Goal: Task Accomplishment & Management: Use online tool/utility

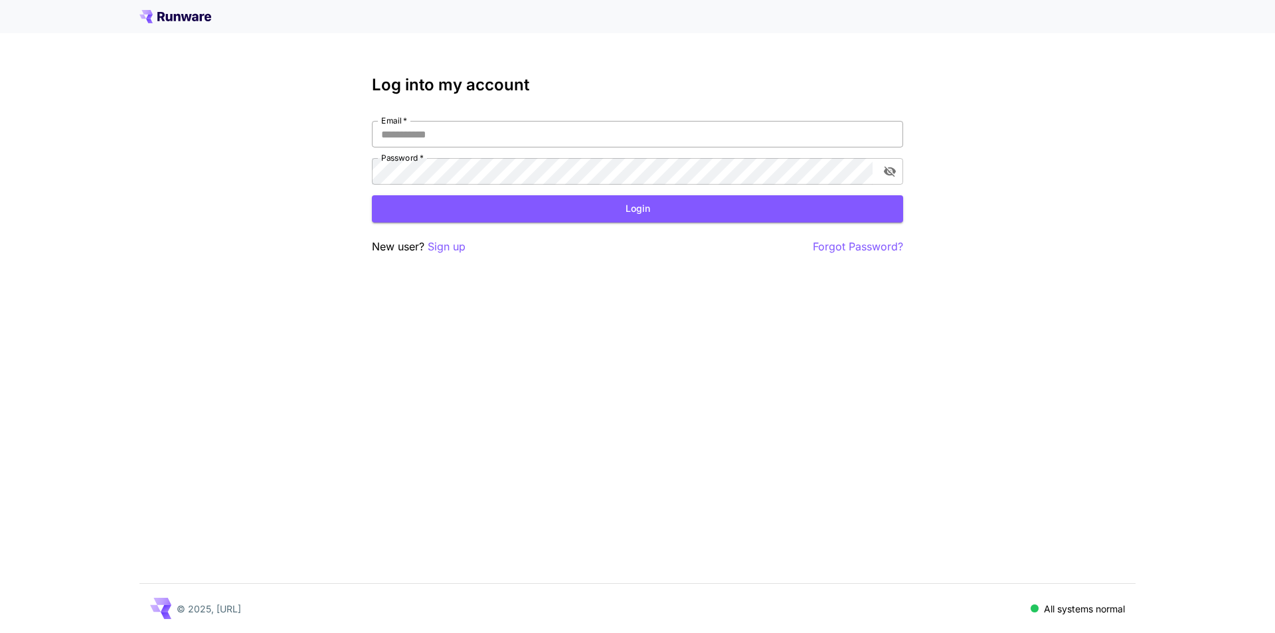
click at [568, 147] on input "Email   *" at bounding box center [637, 134] width 531 height 27
type input "**********"
click button "Login" at bounding box center [637, 208] width 531 height 27
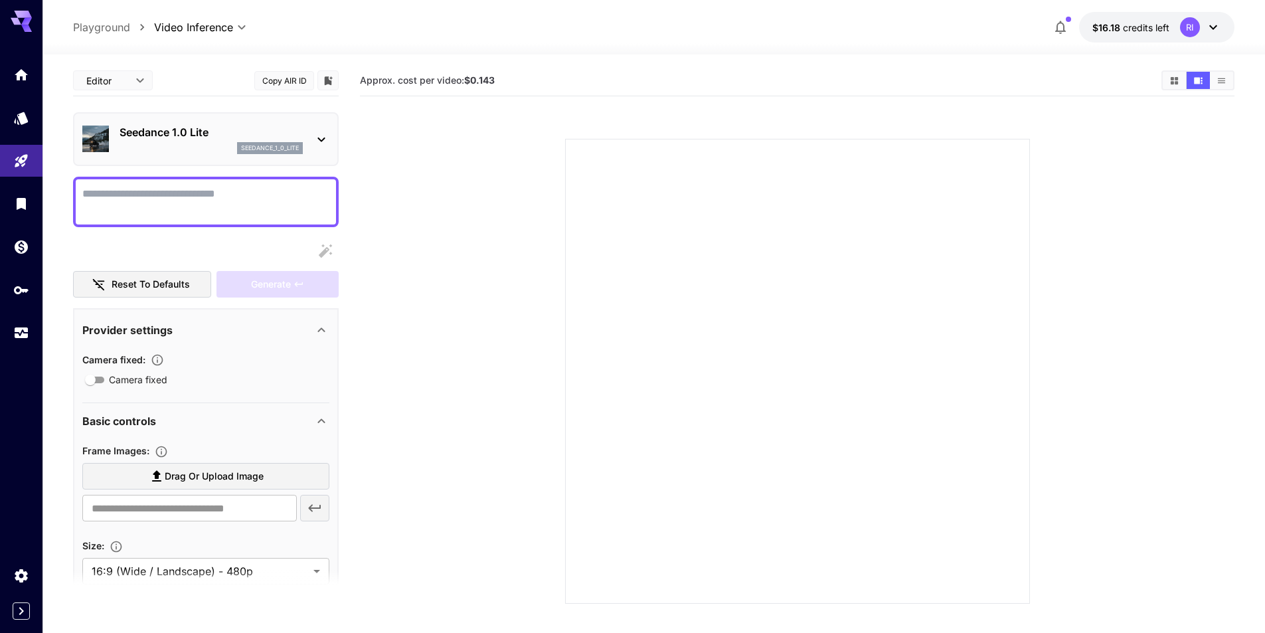
click at [160, 118] on div "Seedance 1.0 Lite seedance_1_0_lite" at bounding box center [206, 139] width 266 height 54
click at [30, 71] on link at bounding box center [21, 74] width 42 height 33
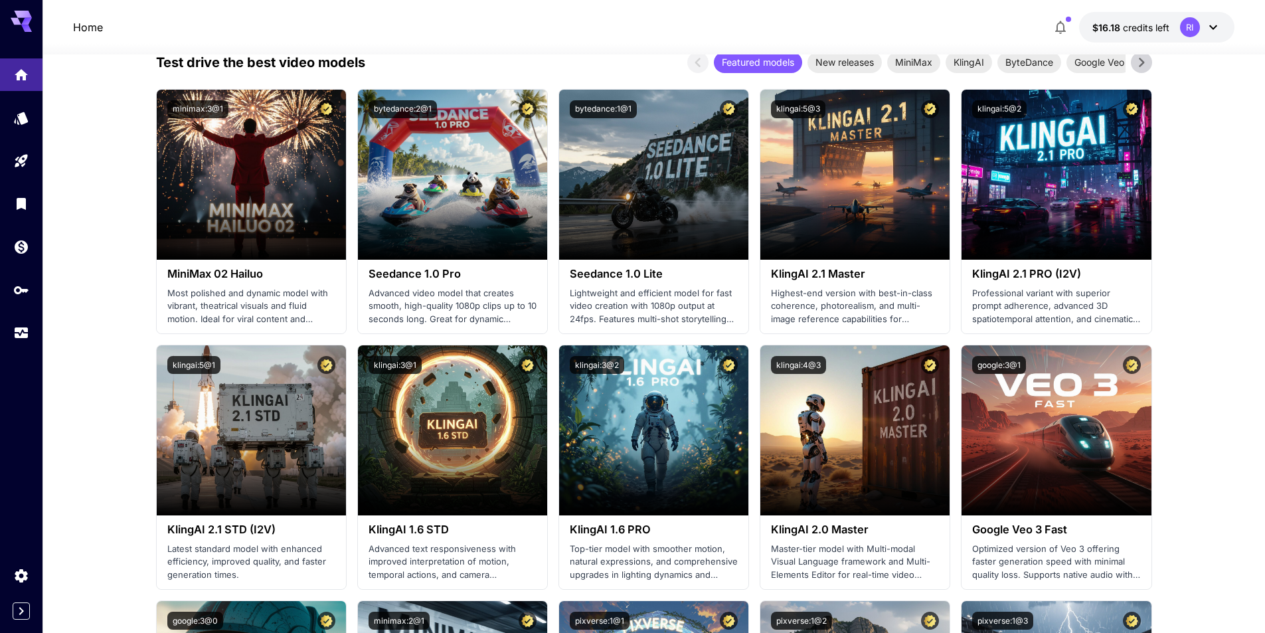
scroll to position [332, 0]
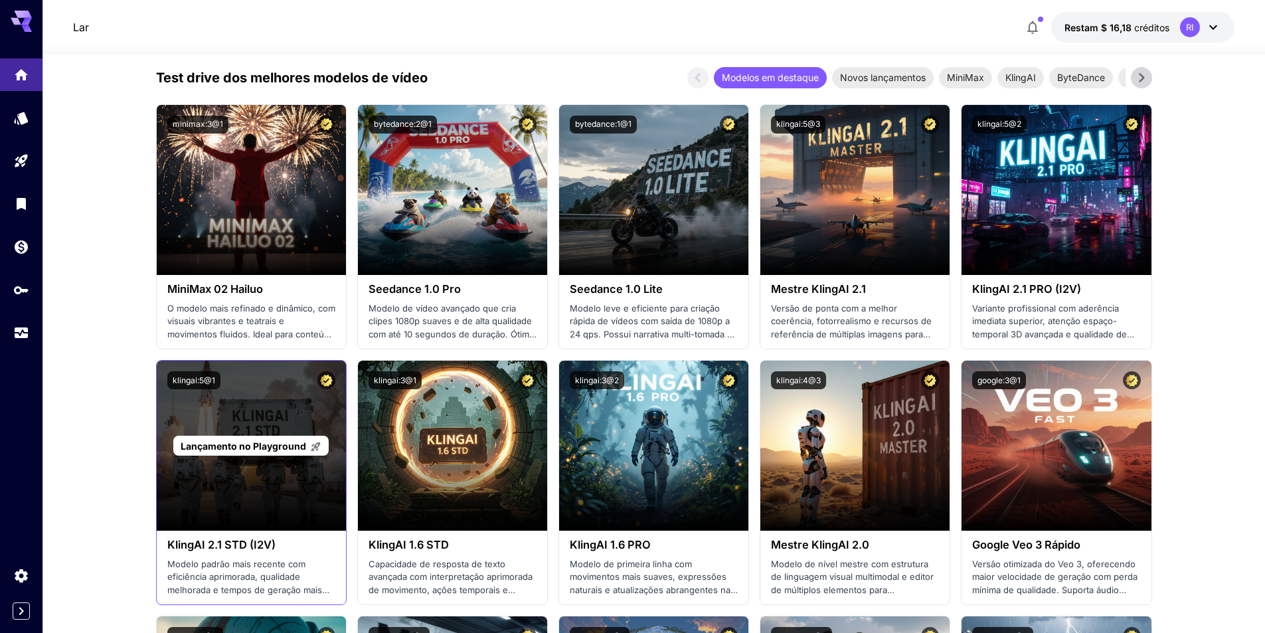
click at [230, 511] on div "Lançamento no Playground" at bounding box center [251, 446] width 189 height 170
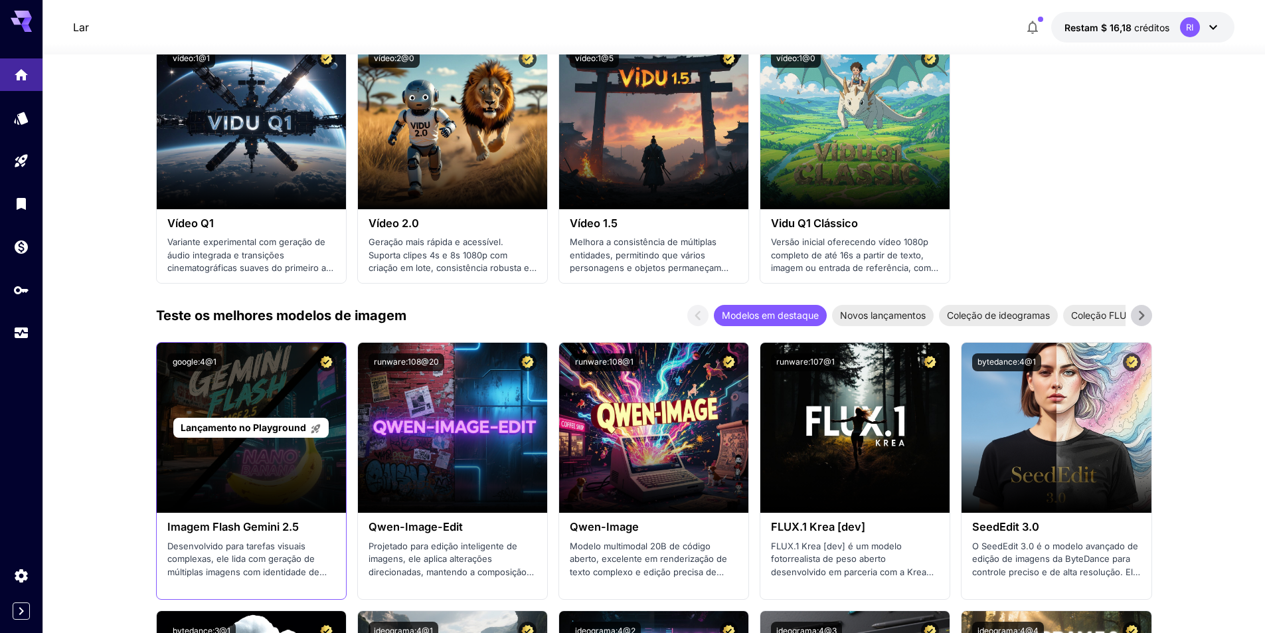
scroll to position [1195, 0]
